Goal: Transaction & Acquisition: Purchase product/service

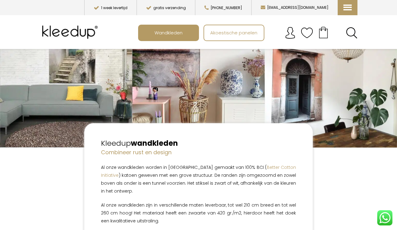
scroll to position [152, 0]
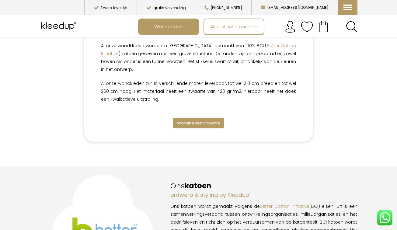
click at [194, 124] on span "Wandkleden collectie" at bounding box center [198, 123] width 43 height 6
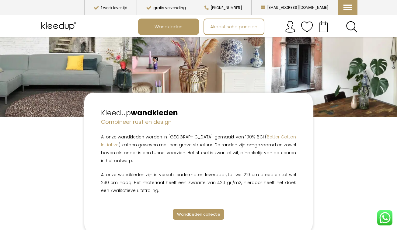
scroll to position [183, 0]
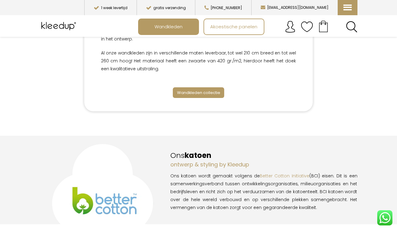
click at [184, 90] on span "Wandkleden collectie" at bounding box center [198, 93] width 43 height 6
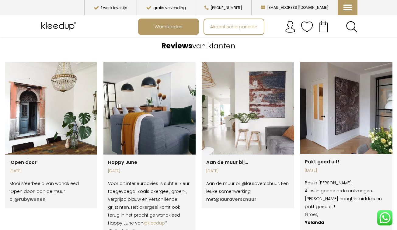
scroll to position [762, 0]
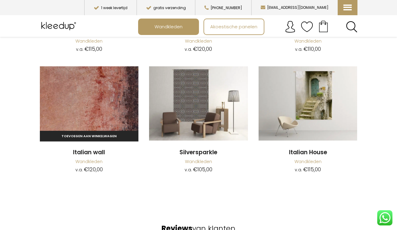
click at [103, 116] on img at bounding box center [89, 103] width 99 height 74
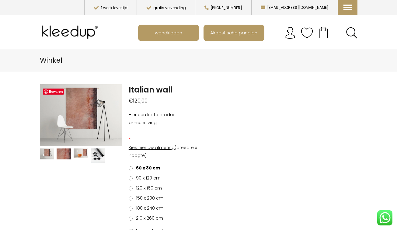
click at [157, 219] on span "210 x 260 cm" at bounding box center [148, 218] width 29 height 6
click at [77, 154] on img at bounding box center [81, 153] width 15 height 10
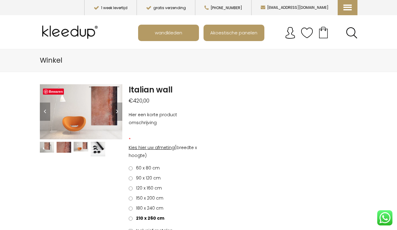
click at [93, 154] on img at bounding box center [98, 149] width 15 height 15
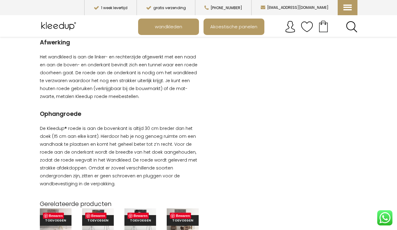
scroll to position [613, 0]
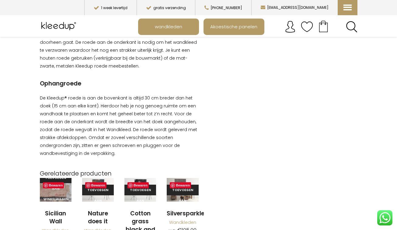
click at [49, 173] on div "Toevoegen aan winkelwagen" at bounding box center [56, 187] width 32 height 30
click at [63, 183] on link "Toevoegen aan winkelwagen" at bounding box center [56, 177] width 32 height 11
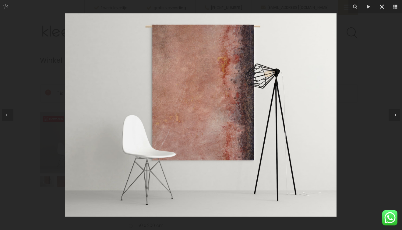
drag, startPoint x: 380, startPoint y: 5, endPoint x: 377, endPoint y: 7, distance: 3.5
click at [379, 5] on icon at bounding box center [381, 6] width 7 height 7
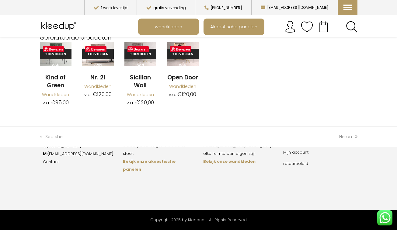
scroll to position [716, 0]
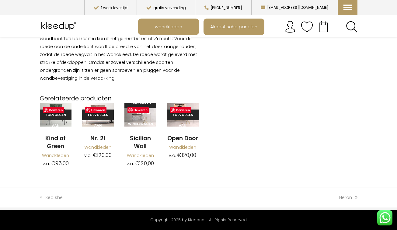
click at [141, 134] on h2 "Sicilian Wall" at bounding box center [140, 142] width 32 height 16
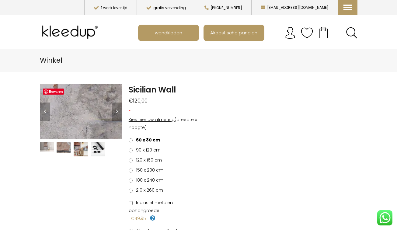
click at [79, 119] on img at bounding box center [100, 39] width 913 height 608
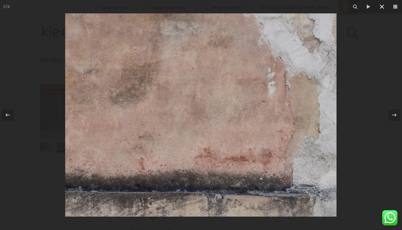
click at [383, 5] on icon at bounding box center [381, 6] width 7 height 7
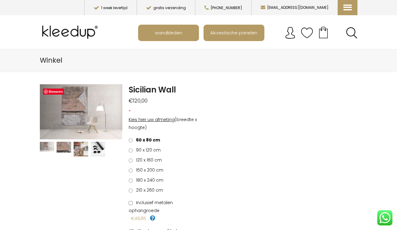
click at [151, 188] on span "210 x 260 cm" at bounding box center [148, 190] width 29 height 6
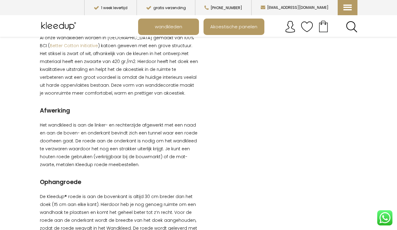
scroll to position [395, 0]
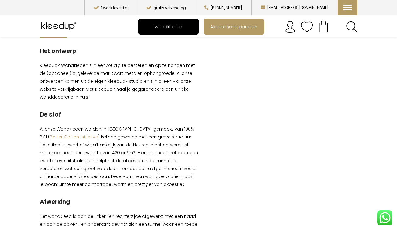
click at [162, 25] on span "wandkleden" at bounding box center [168, 27] width 34 height 12
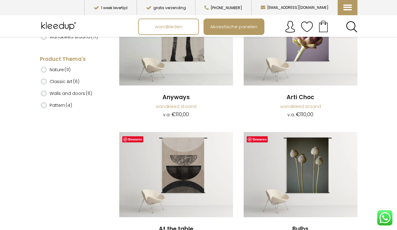
scroll to position [91, 0]
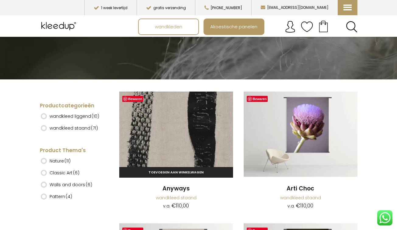
click at [157, 144] on img at bounding box center [176, 134] width 114 height 85
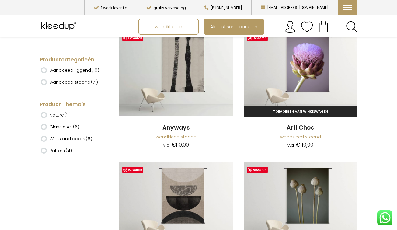
scroll to position [243, 0]
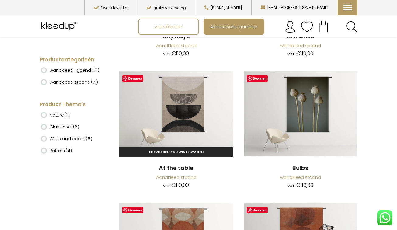
click at [177, 84] on img at bounding box center [176, 113] width 114 height 85
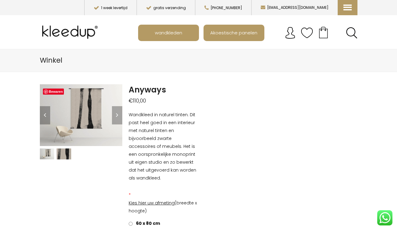
click at [68, 156] on img at bounding box center [64, 153] width 15 height 11
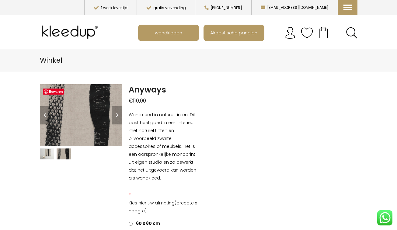
click at [48, 158] on img at bounding box center [47, 153] width 15 height 11
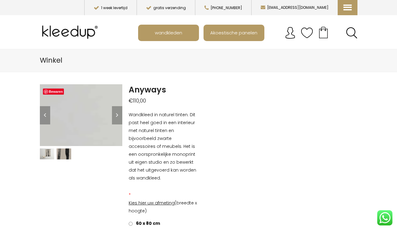
click at [49, 102] on img at bounding box center [356, 225] width 779 height 584
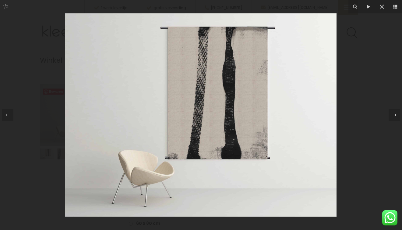
click at [374, 120] on div at bounding box center [201, 115] width 402 height 230
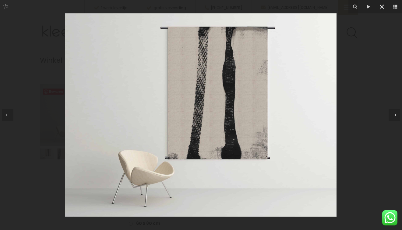
click at [379, 9] on icon at bounding box center [381, 6] width 7 height 7
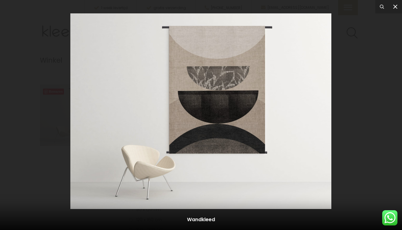
click at [392, 6] on icon at bounding box center [394, 6] width 7 height 7
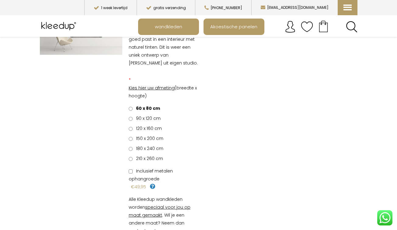
scroll to position [122, 0]
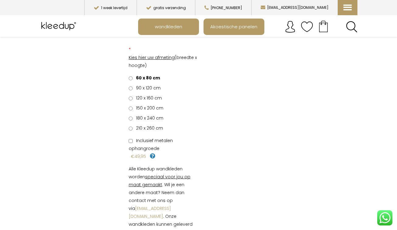
click at [145, 124] on label "210 x 260 cm" at bounding box center [146, 128] width 34 height 8
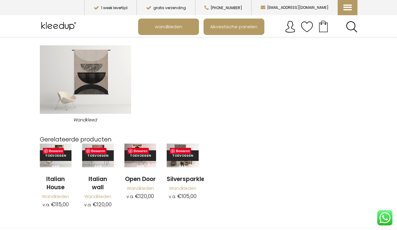
scroll to position [304, 0]
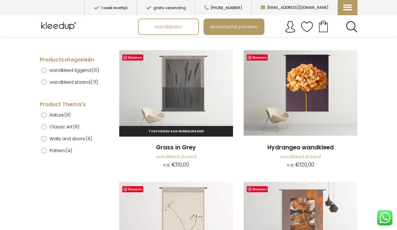
scroll to position [913, 0]
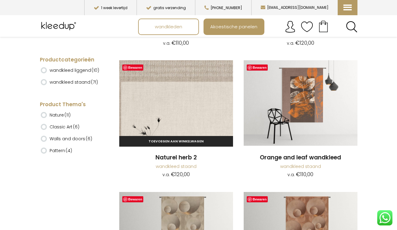
click at [214, 134] on img at bounding box center [176, 102] width 114 height 85
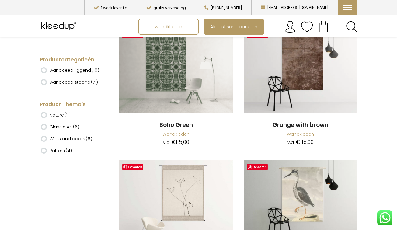
scroll to position [3042, 0]
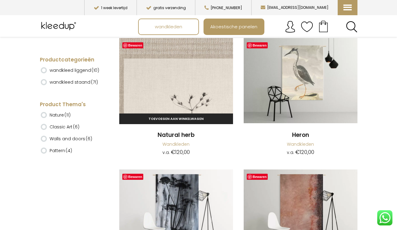
click at [193, 64] on img at bounding box center [176, 80] width 114 height 85
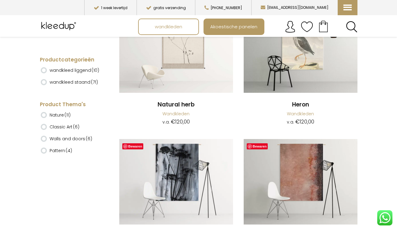
scroll to position [2920, 0]
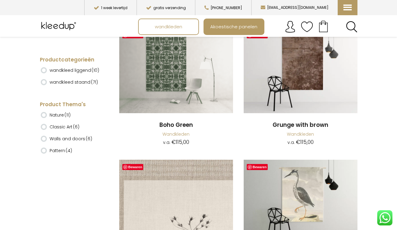
click at [167, 172] on img at bounding box center [176, 202] width 114 height 85
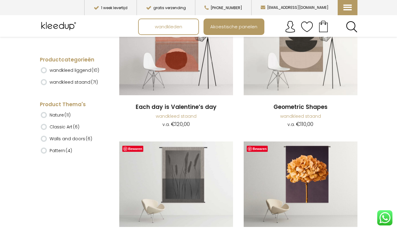
scroll to position [913, 0]
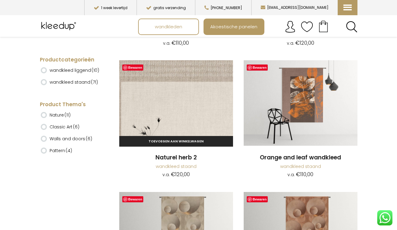
click at [195, 95] on img at bounding box center [176, 102] width 114 height 85
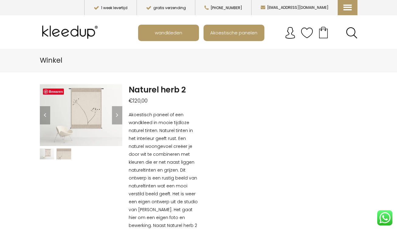
click at [63, 153] on img at bounding box center [64, 153] width 15 height 11
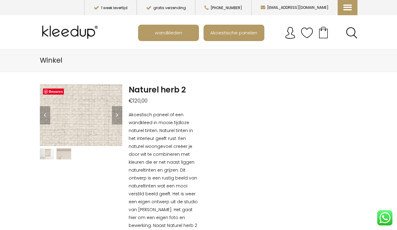
click at [89, 116] on img at bounding box center [32, 112] width 608 height 456
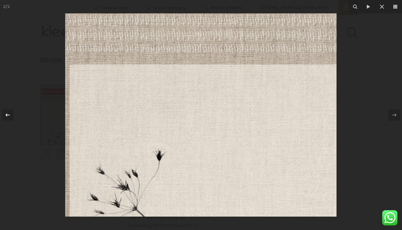
click at [6, 113] on icon at bounding box center [7, 114] width 7 height 7
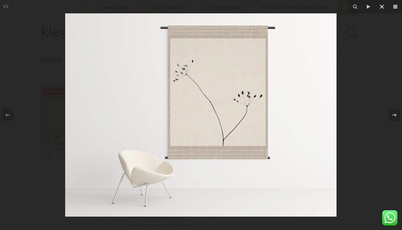
click at [384, 6] on icon at bounding box center [381, 6] width 7 height 7
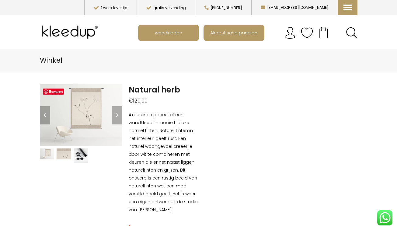
click at [64, 155] on img at bounding box center [64, 153] width 15 height 11
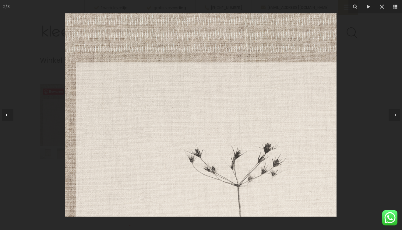
click at [12, 115] on div at bounding box center [8, 115] width 12 height 12
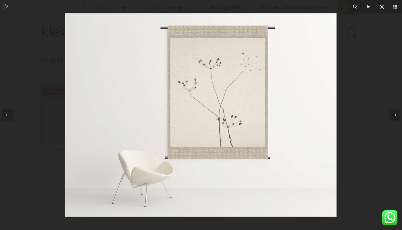
click at [383, 7] on icon at bounding box center [381, 6] width 7 height 7
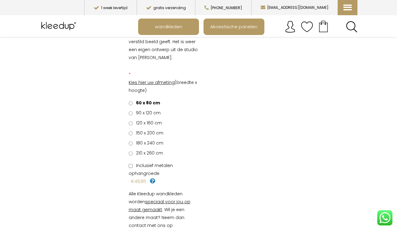
scroll to position [183, 0]
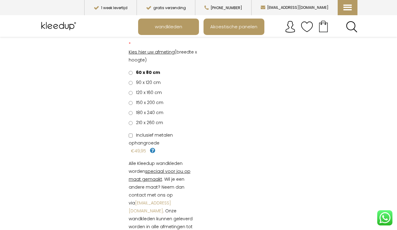
click at [137, 113] on span "180 x 240 cm" at bounding box center [149, 113] width 30 height 6
click at [137, 120] on span "210 x 260 cm" at bounding box center [148, 123] width 29 height 6
click at [140, 113] on span "180 x 240 cm" at bounding box center [149, 113] width 30 height 6
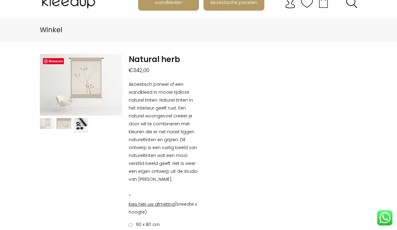
scroll to position [0, 0]
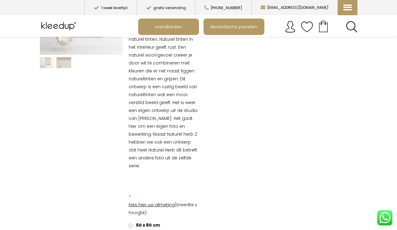
scroll to position [183, 0]
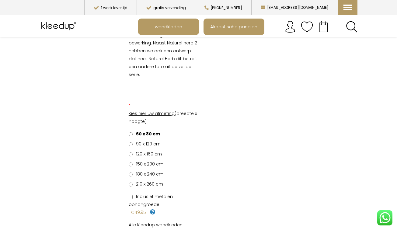
click at [151, 172] on ul "60 x 80 cm €0,00 90 x 120 cm €39,60 120 x 160 cm €90,00 150 x 200 cm €150,00 18…" at bounding box center [164, 159] width 70 height 58
click at [160, 183] on div "* Kies hier uw afmeting (breedte x hoogte) 60 x 80 cm €0,00 90 x 120 cm €39,60 …" at bounding box center [163, 205] width 79 height 207
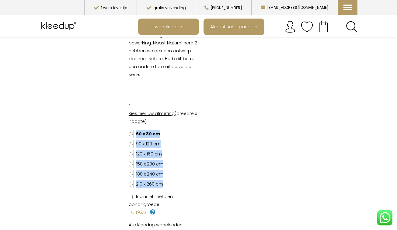
drag, startPoint x: 160, startPoint y: 183, endPoint x: 278, endPoint y: 176, distance: 117.9
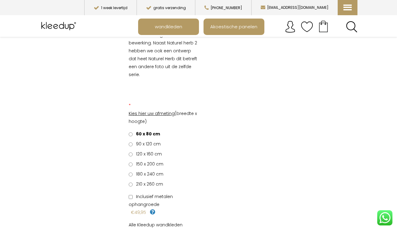
click at [144, 181] on span "210 x 260 cm" at bounding box center [148, 184] width 29 height 6
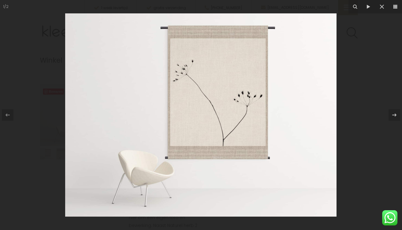
click at [248, 152] on img at bounding box center [200, 114] width 271 height 203
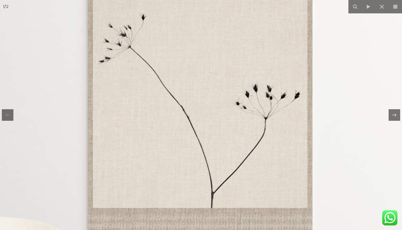
drag, startPoint x: 240, startPoint y: 157, endPoint x: 240, endPoint y: 203, distance: 46.5
click at [240, 203] on img at bounding box center [161, 138] width 608 height 456
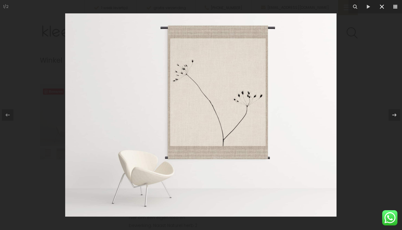
click at [381, 7] on icon at bounding box center [381, 7] width 4 height 4
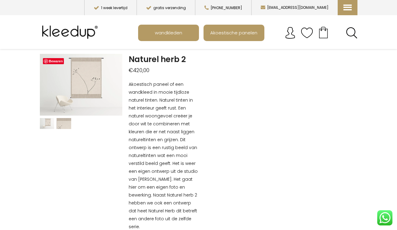
scroll to position [122, 0]
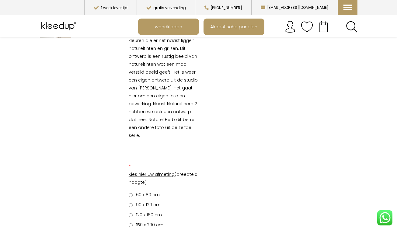
click at [157, 212] on span "120 x 160 cm" at bounding box center [148, 215] width 28 height 6
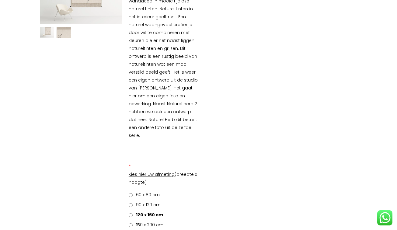
scroll to position [0, 0]
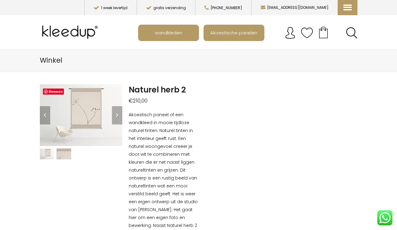
click at [63, 153] on img at bounding box center [64, 153] width 15 height 11
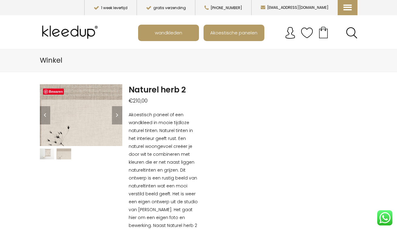
click at [48, 152] on img at bounding box center [47, 153] width 15 height 11
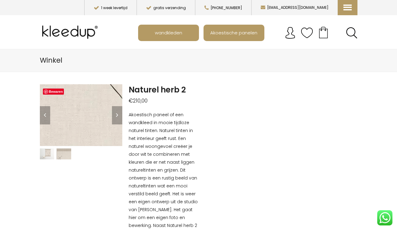
click at [71, 116] on img at bounding box center [104, 132] width 608 height 456
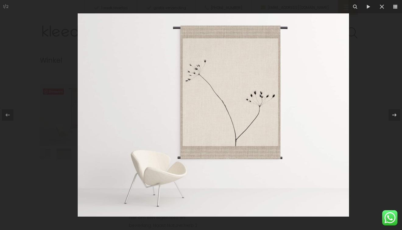
drag, startPoint x: 168, startPoint y: 26, endPoint x: 203, endPoint y: 184, distance: 162.0
click at [203, 184] on img at bounding box center [213, 114] width 271 height 203
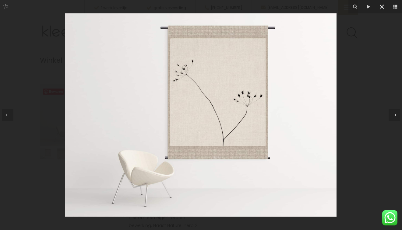
click at [383, 5] on icon at bounding box center [381, 7] width 4 height 4
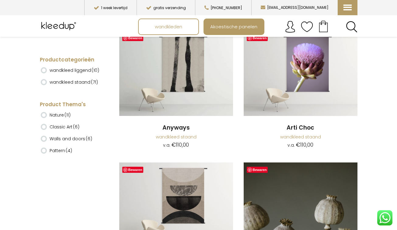
scroll to position [213, 0]
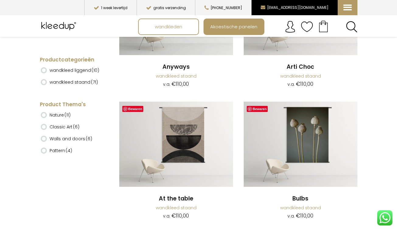
click at [318, 2] on button "[EMAIL_ADDRESS][DOMAIN_NAME]" at bounding box center [294, 7] width 86 height 15
click at [317, 12] on button "[EMAIL_ADDRESS][DOMAIN_NAME]" at bounding box center [294, 7] width 86 height 15
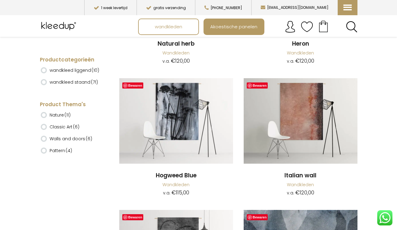
scroll to position [3011, 0]
